Goal: Obtain resource: Download file/media

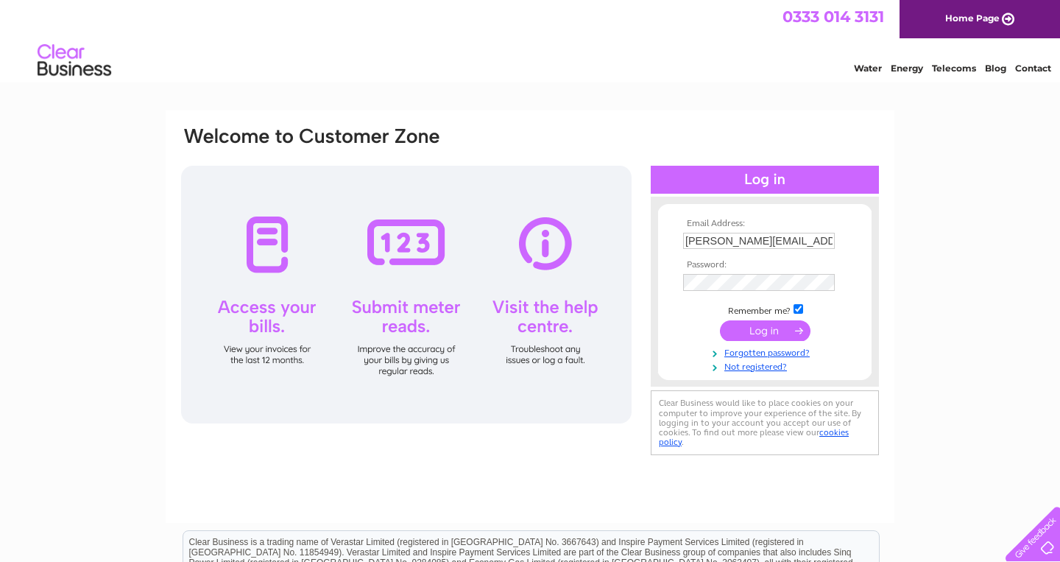
click at [753, 334] on input "submit" at bounding box center [765, 330] width 91 height 21
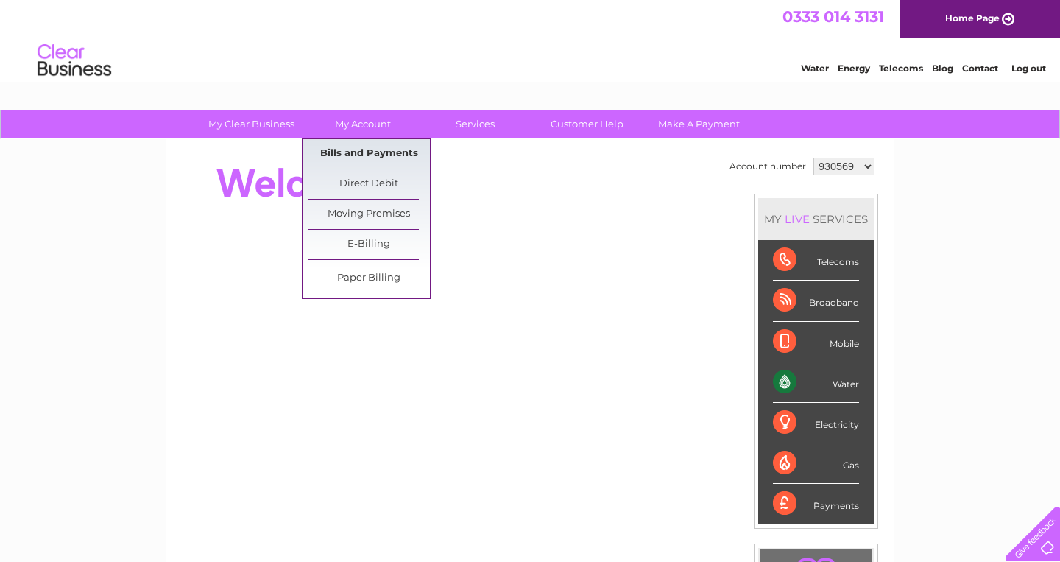
click at [370, 152] on link "Bills and Payments" at bounding box center [369, 153] width 121 height 29
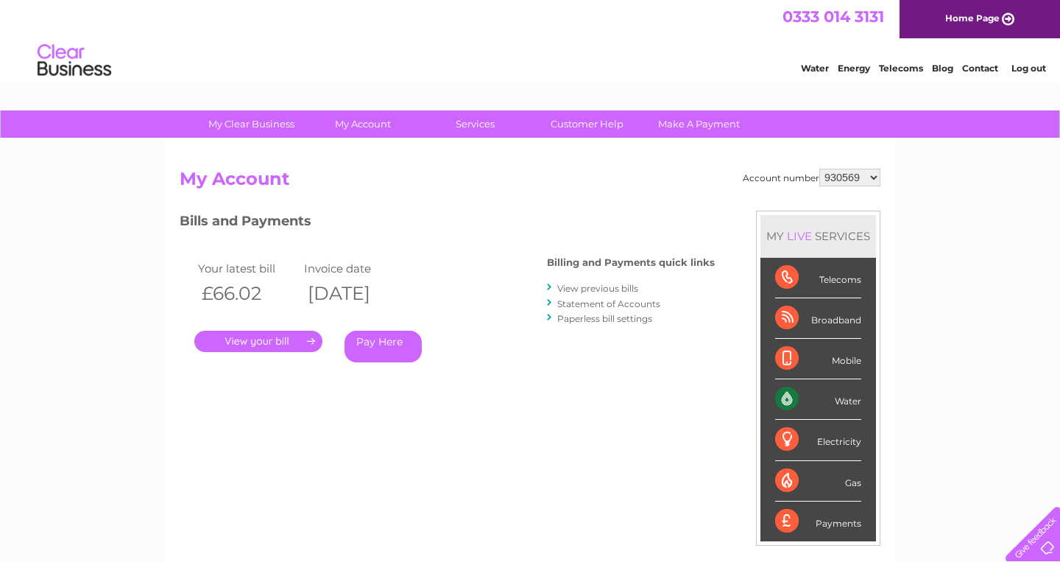
click at [292, 336] on link "." at bounding box center [258, 341] width 128 height 21
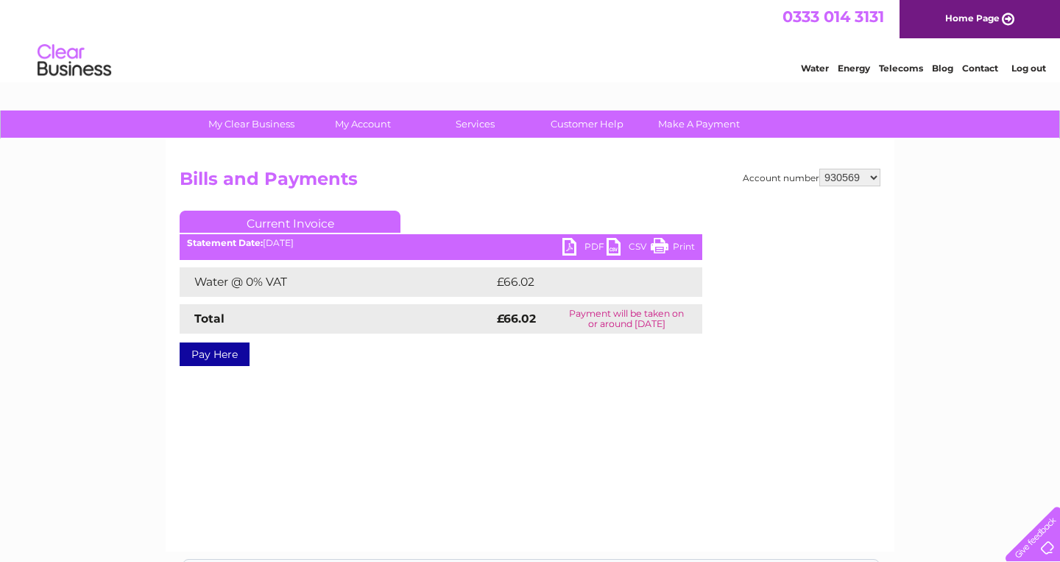
click at [568, 248] on link "PDF" at bounding box center [585, 248] width 44 height 21
select select "969609"
click option "969609" at bounding box center [0, 0] width 0 height 0
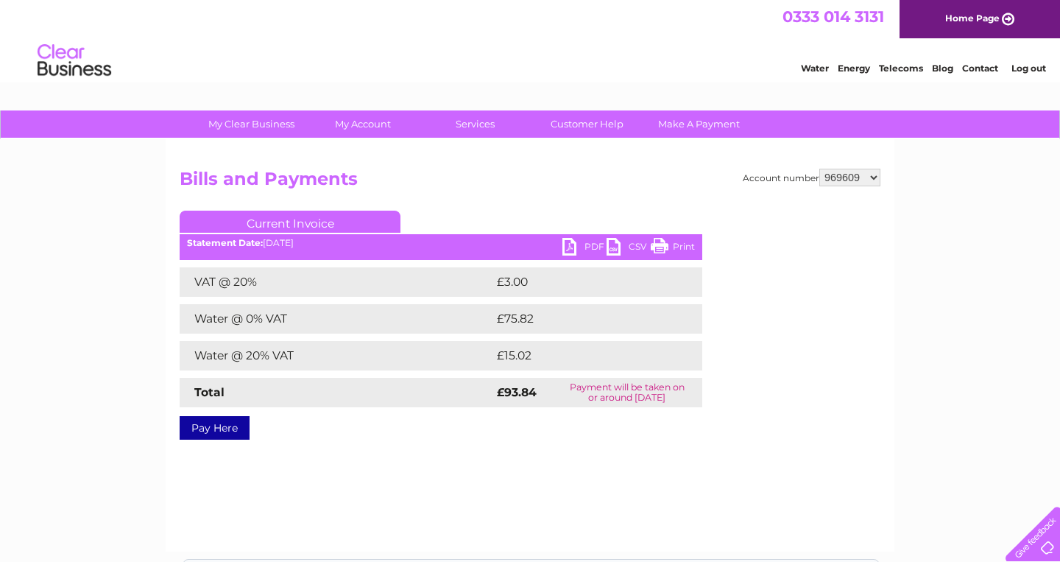
click at [573, 248] on link "PDF" at bounding box center [585, 248] width 44 height 21
